Goal: Navigation & Orientation: Understand site structure

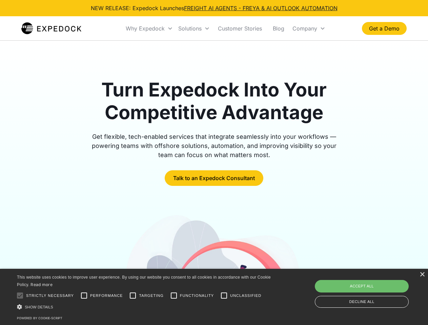
click at [150, 28] on div "Why Expedock" at bounding box center [145, 28] width 39 height 7
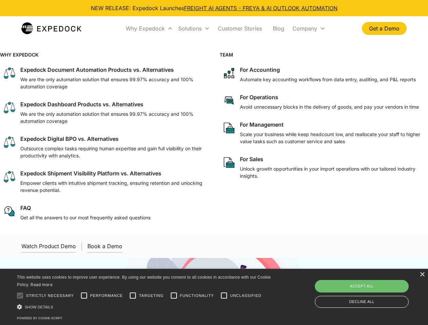
click at [194, 28] on div "Solutions" at bounding box center [189, 28] width 23 height 7
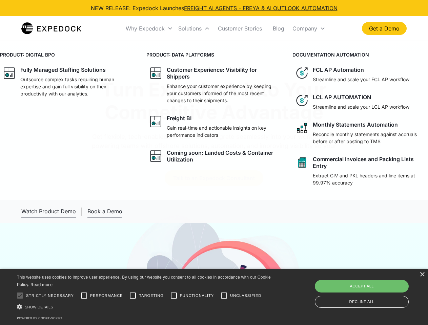
click at [309, 28] on div "Company" at bounding box center [305, 28] width 25 height 7
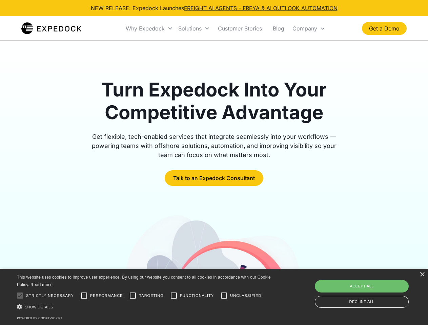
click at [20, 296] on div at bounding box center [20, 296] width 14 height 14
click at [84, 296] on input "Performance" at bounding box center [84, 296] width 14 height 14
checkbox input "true"
click at [133, 296] on input "Targeting" at bounding box center [133, 296] width 14 height 14
checkbox input "true"
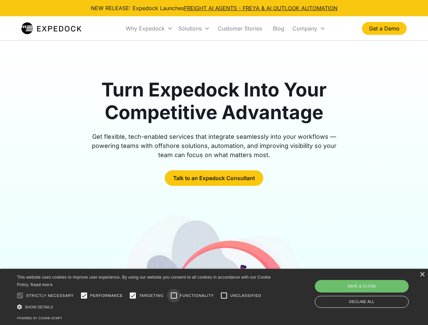
click at [174, 296] on input "Functionality" at bounding box center [174, 296] width 14 height 14
checkbox input "true"
click at [224, 296] on input "Unclassified" at bounding box center [224, 296] width 14 height 14
checkbox input "true"
click at [145, 307] on div "Show details Hide details" at bounding box center [145, 307] width 256 height 7
